Goal: Navigation & Orientation: Understand site structure

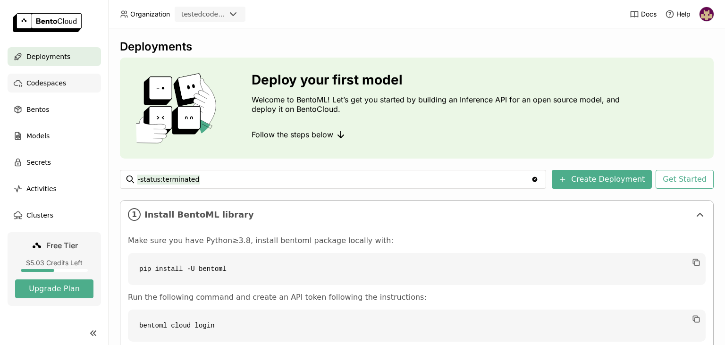
click at [70, 86] on div "Codespaces" at bounding box center [54, 83] width 93 height 19
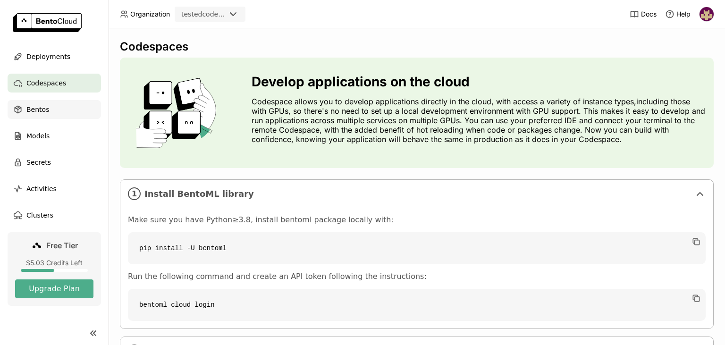
click at [59, 110] on div "Bentos" at bounding box center [54, 109] width 93 height 19
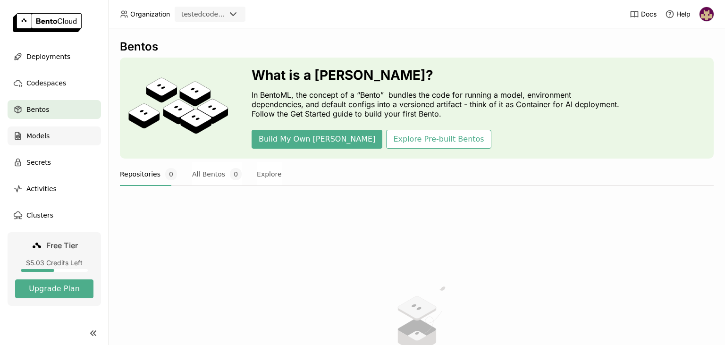
click at [58, 138] on div "Models" at bounding box center [54, 135] width 93 height 19
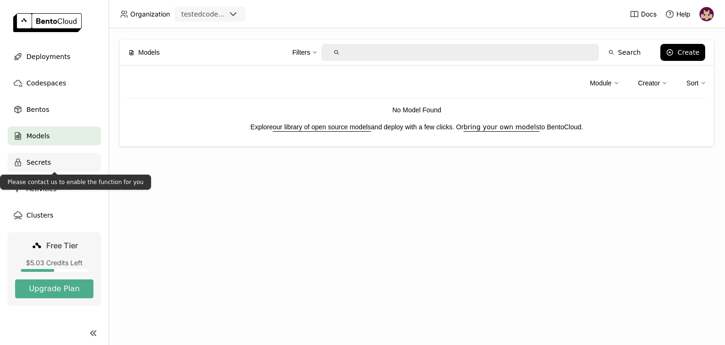
drag, startPoint x: 59, startPoint y: 164, endPoint x: 62, endPoint y: 171, distance: 7.8
click at [59, 163] on div "Secrets" at bounding box center [54, 162] width 93 height 19
